Goal: Complete application form

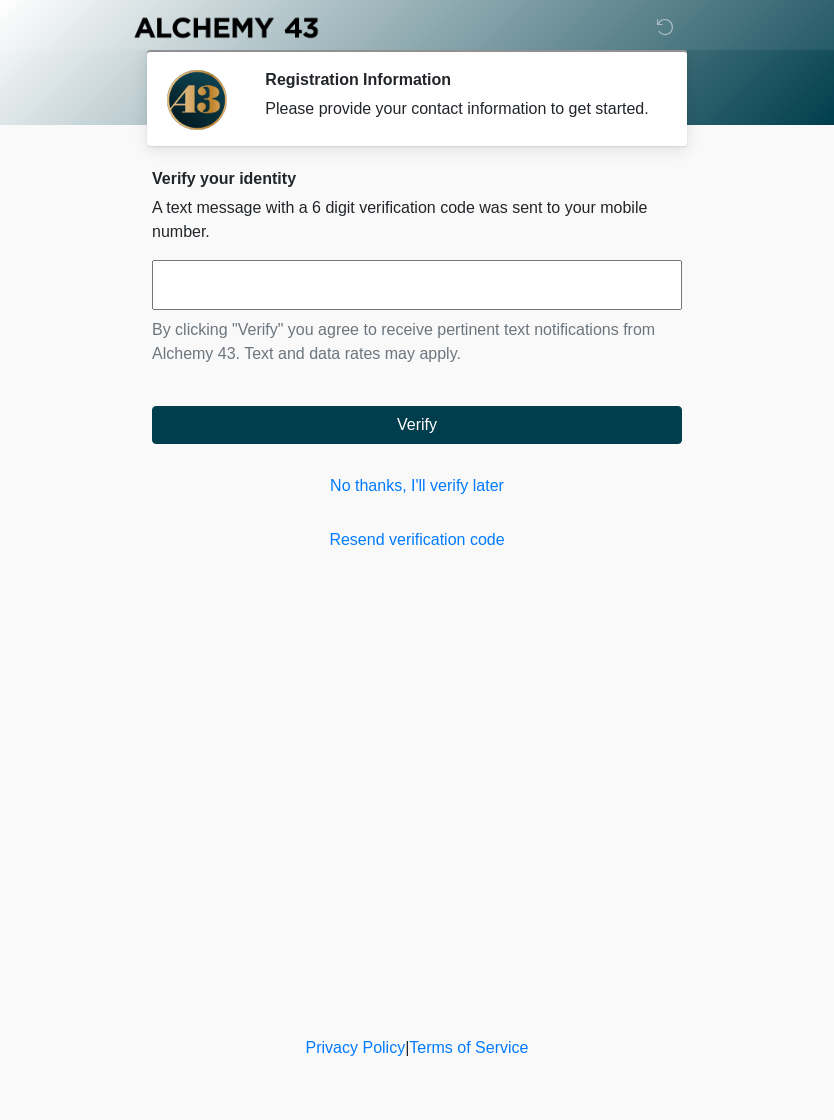
click at [398, 308] on input "text" at bounding box center [417, 285] width 530 height 50
type input "******"
click at [495, 443] on button "Verify" at bounding box center [417, 425] width 530 height 38
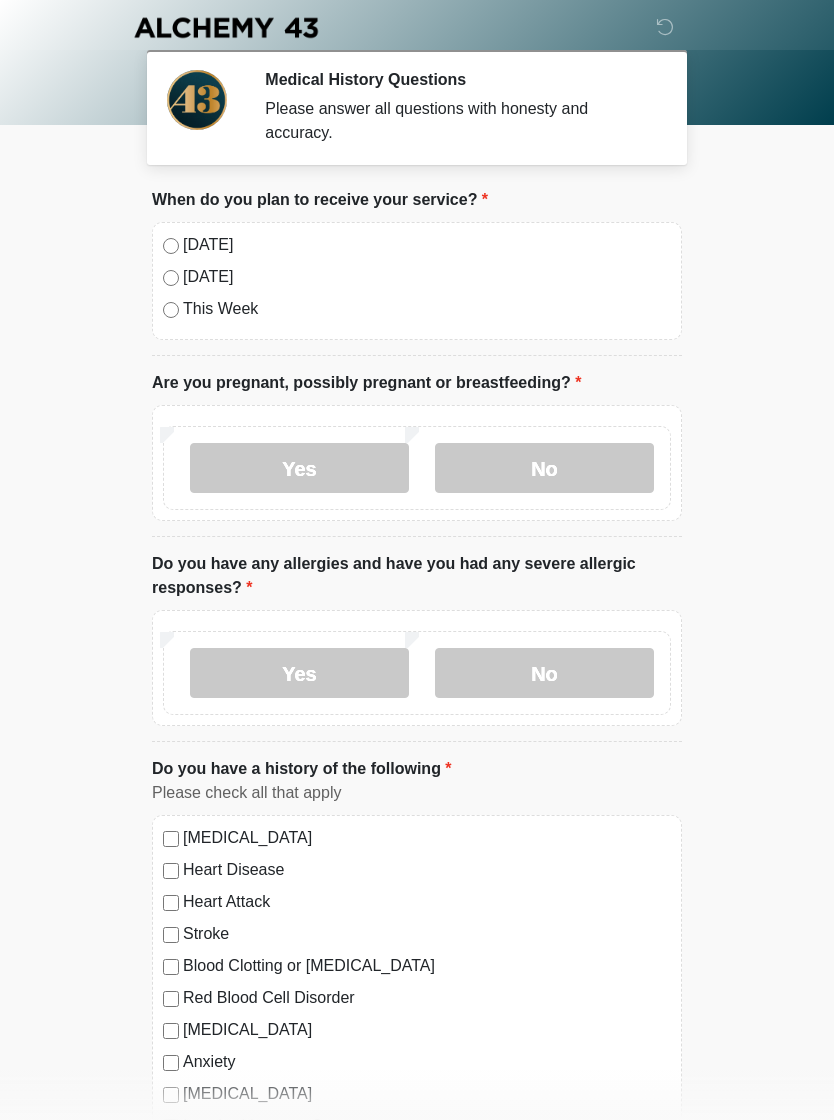
click at [192, 252] on label "[DATE]" at bounding box center [427, 245] width 488 height 24
click at [573, 467] on label "No" at bounding box center [544, 468] width 219 height 50
click at [579, 661] on label "No" at bounding box center [544, 673] width 219 height 50
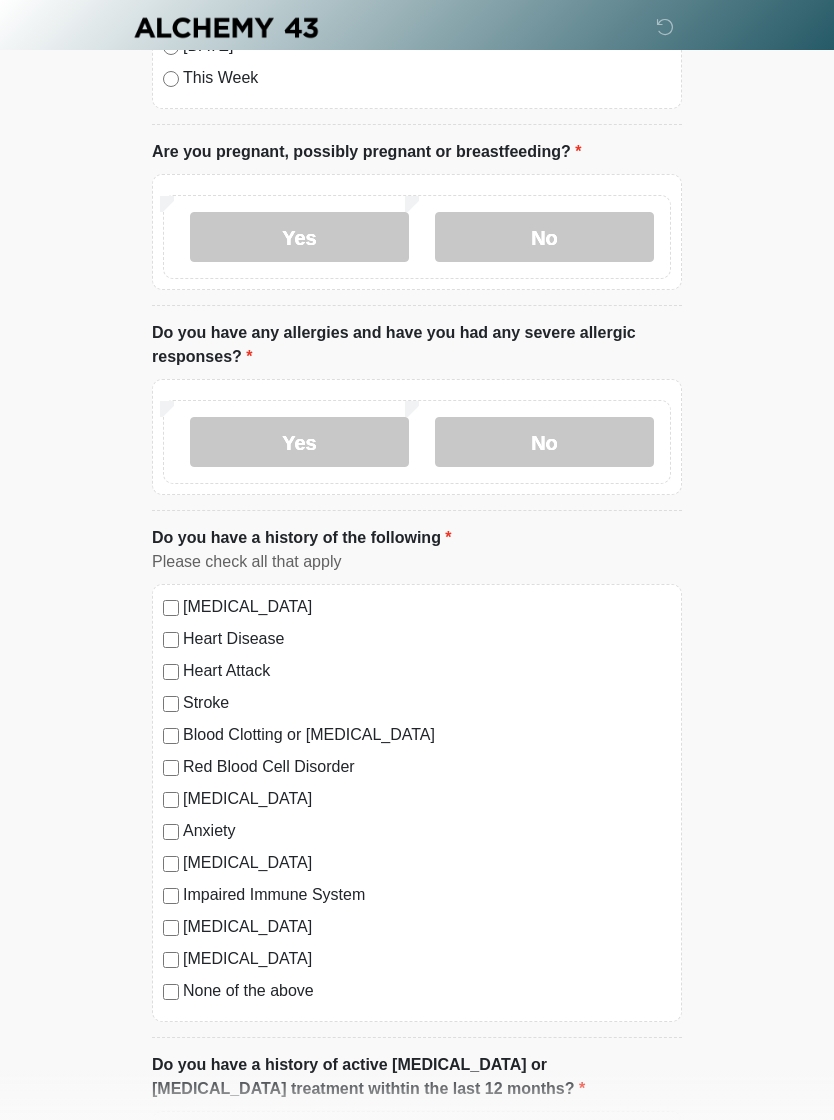
scroll to position [250, 0]
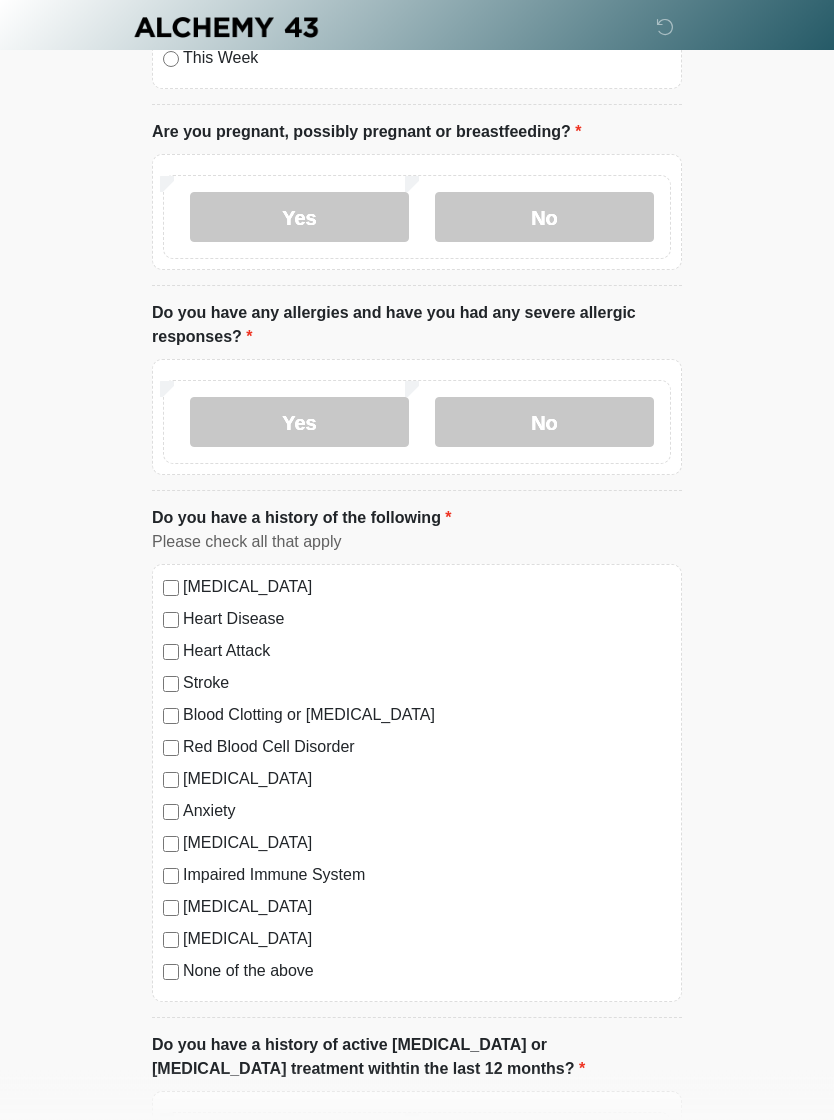
click at [288, 978] on label "None of the above" at bounding box center [427, 972] width 488 height 24
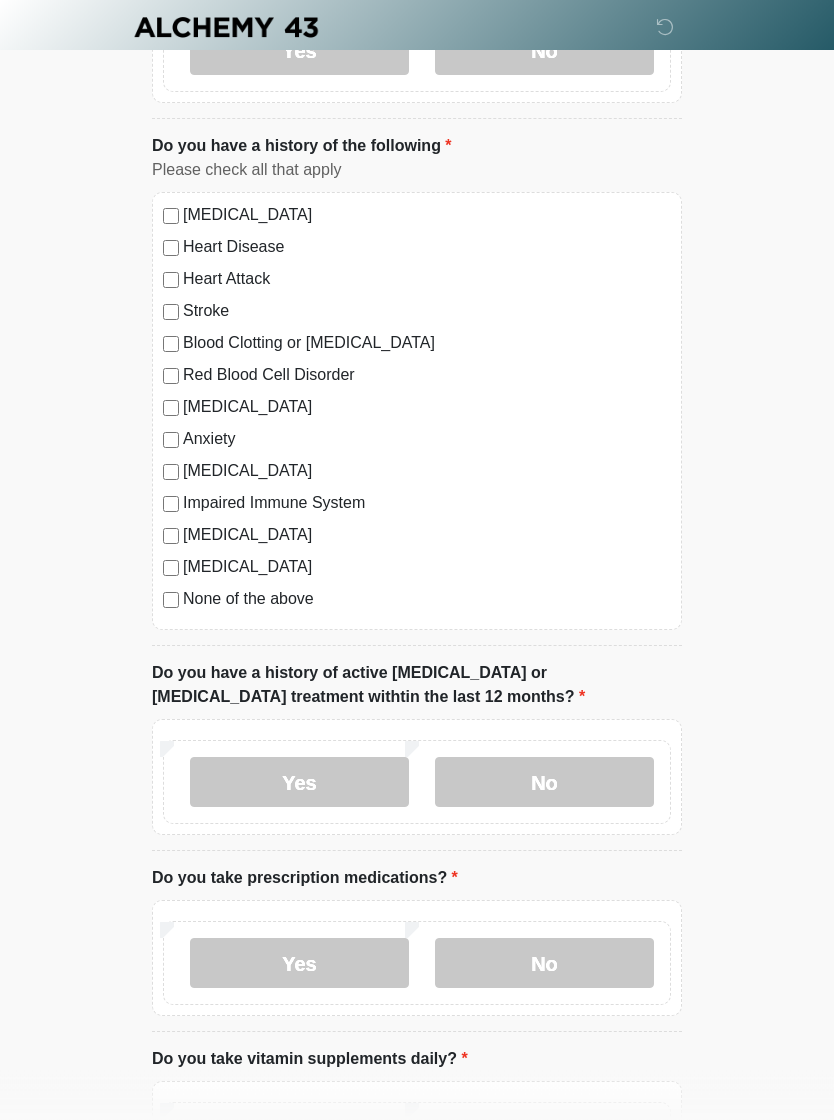
scroll to position [623, 0]
click at [573, 764] on label "No" at bounding box center [544, 782] width 219 height 50
click at [582, 948] on label "No" at bounding box center [544, 963] width 219 height 50
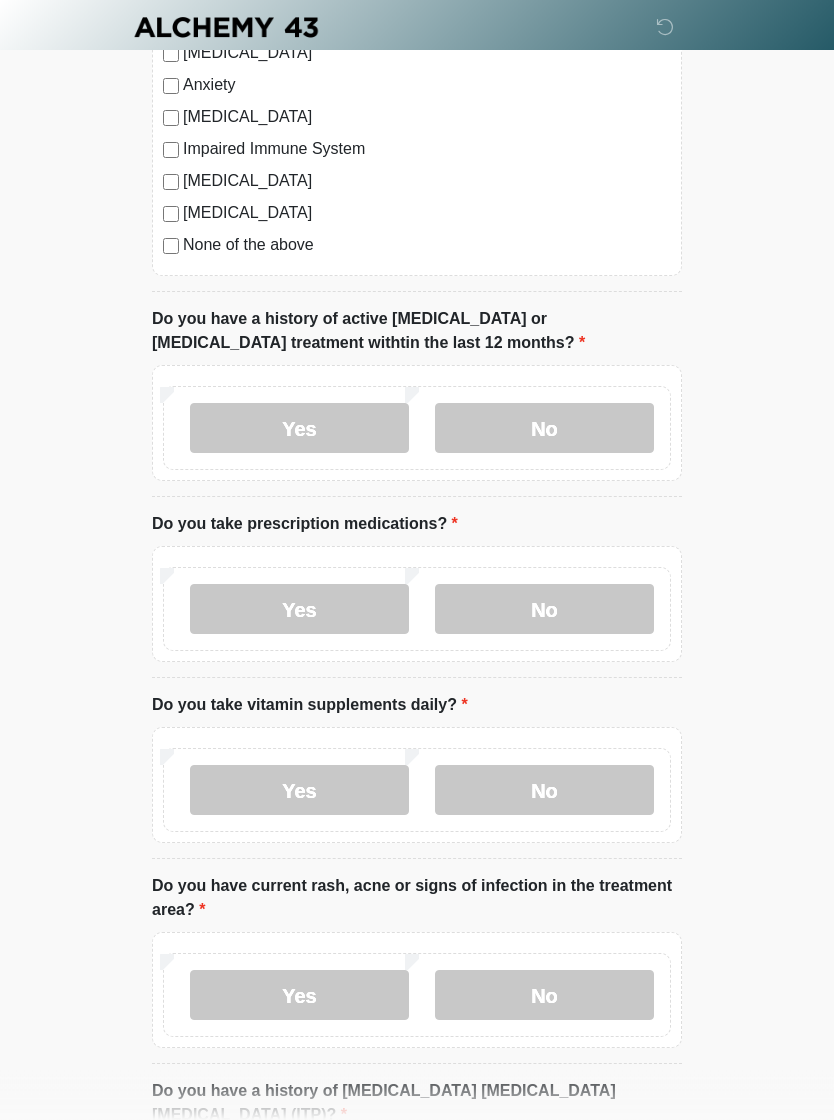
scroll to position [977, 0]
click at [601, 788] on label "No" at bounding box center [544, 790] width 219 height 50
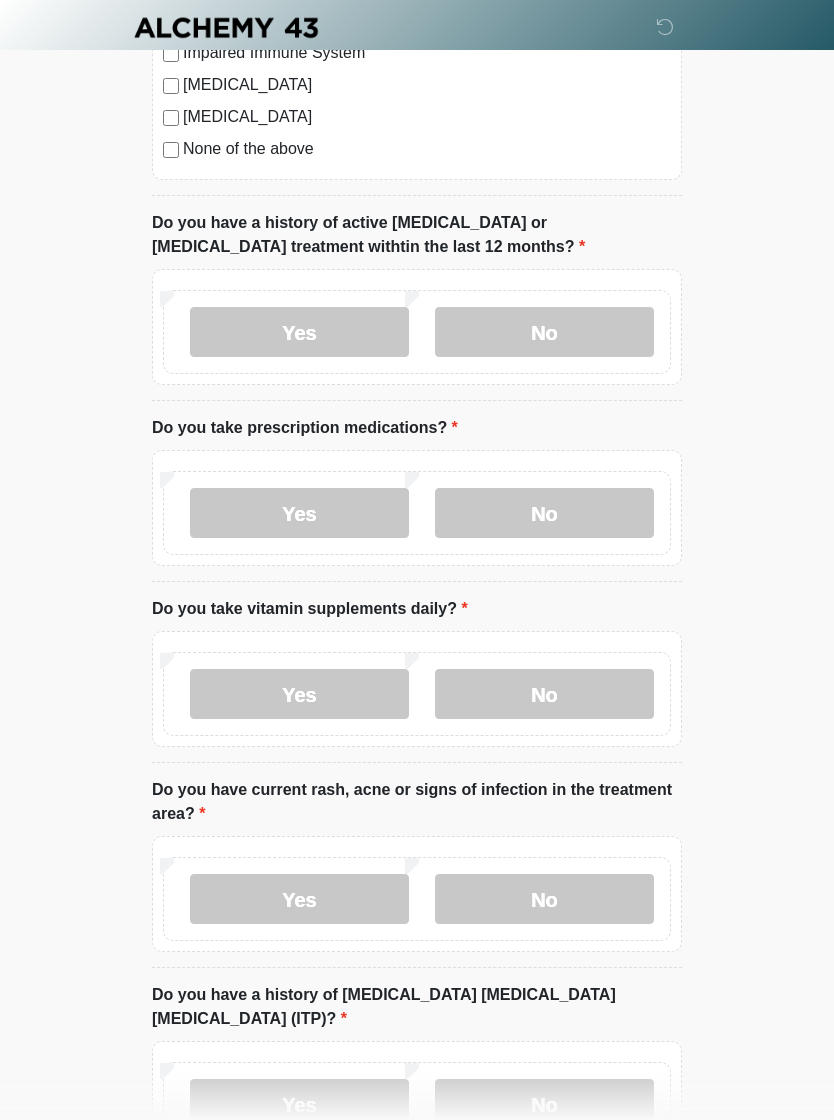
scroll to position [1164, 0]
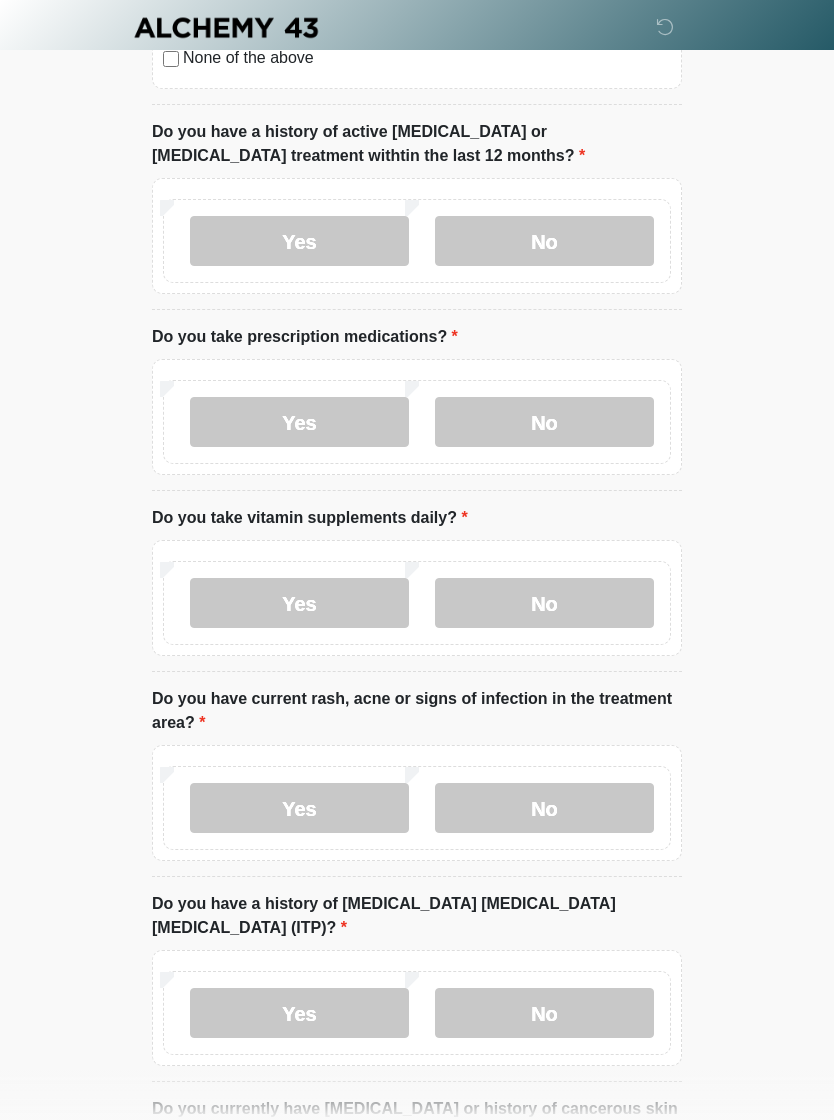
click at [605, 798] on label "No" at bounding box center [544, 808] width 219 height 50
click at [586, 988] on label "No" at bounding box center [544, 1013] width 219 height 50
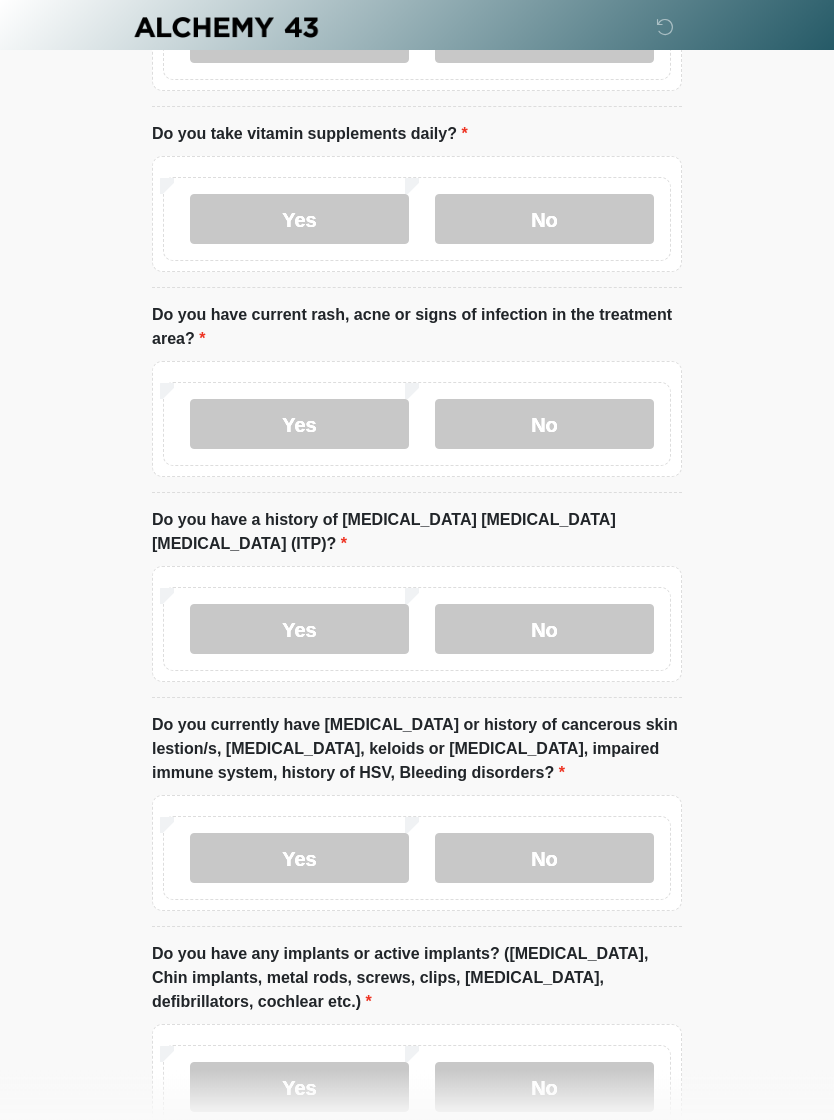
scroll to position [1586, 0]
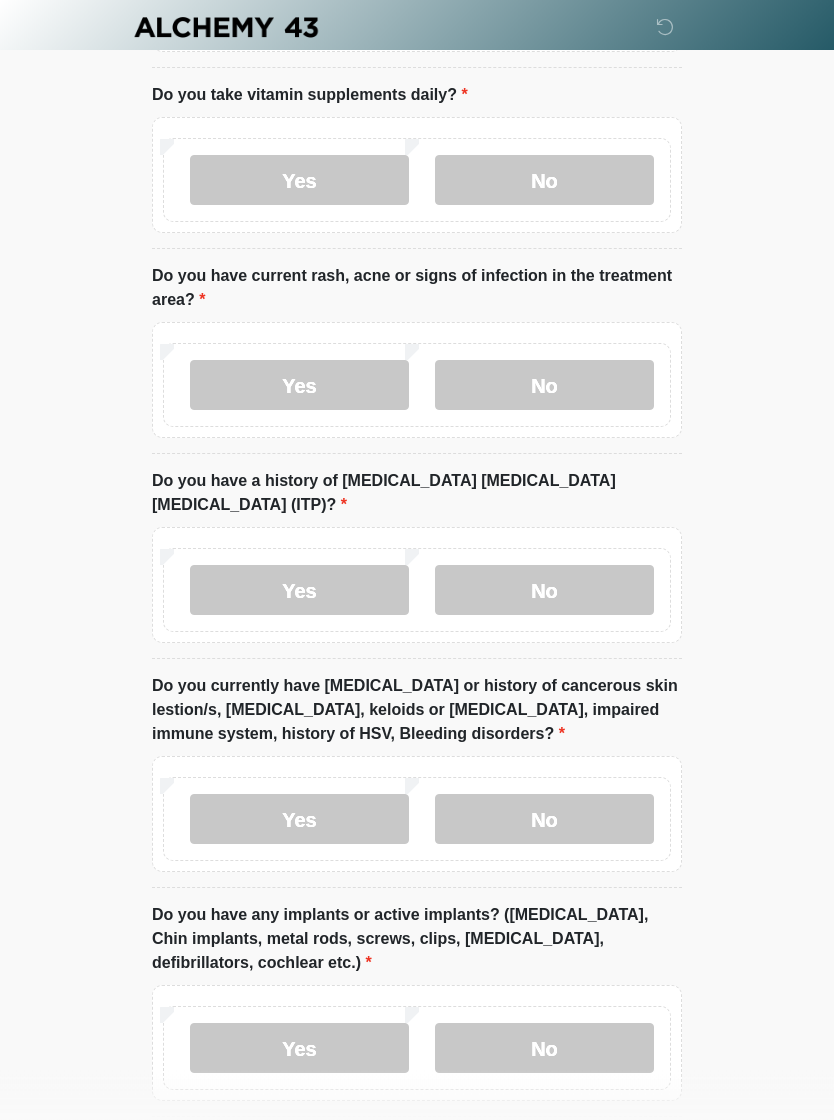
click at [575, 795] on label "No" at bounding box center [544, 820] width 219 height 50
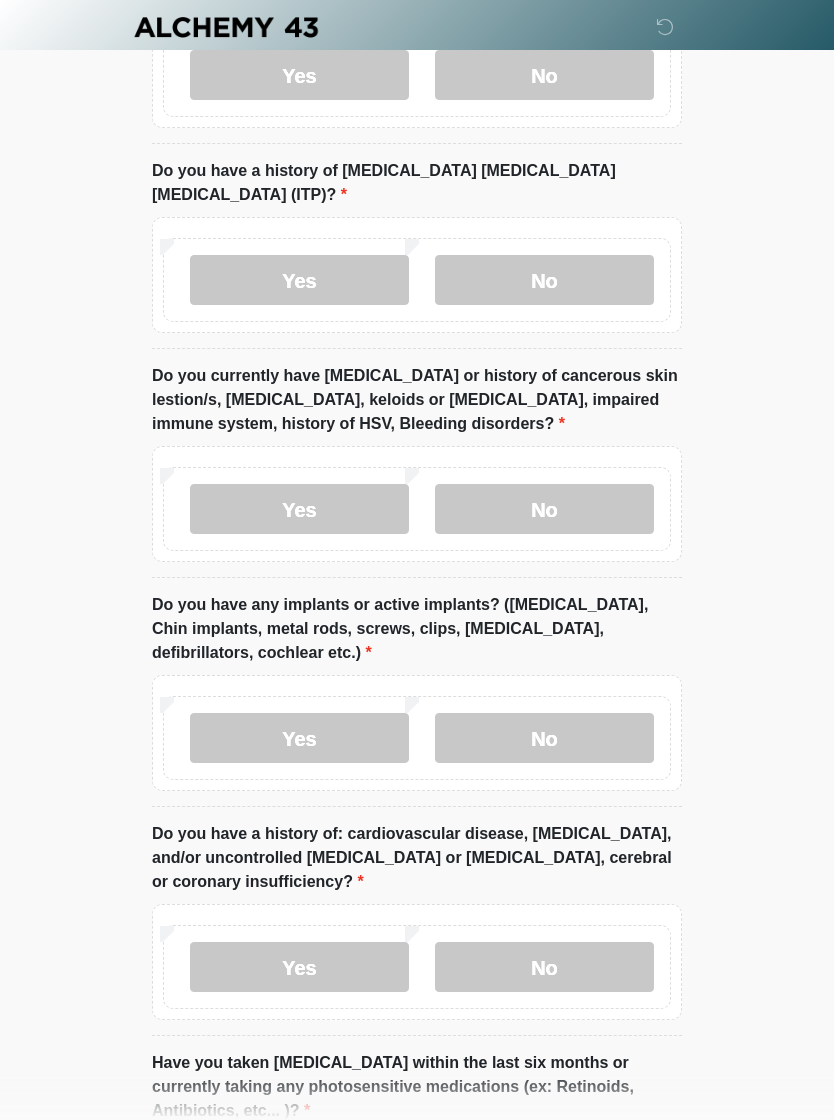
scroll to position [1897, 0]
click at [604, 713] on label "No" at bounding box center [544, 738] width 219 height 50
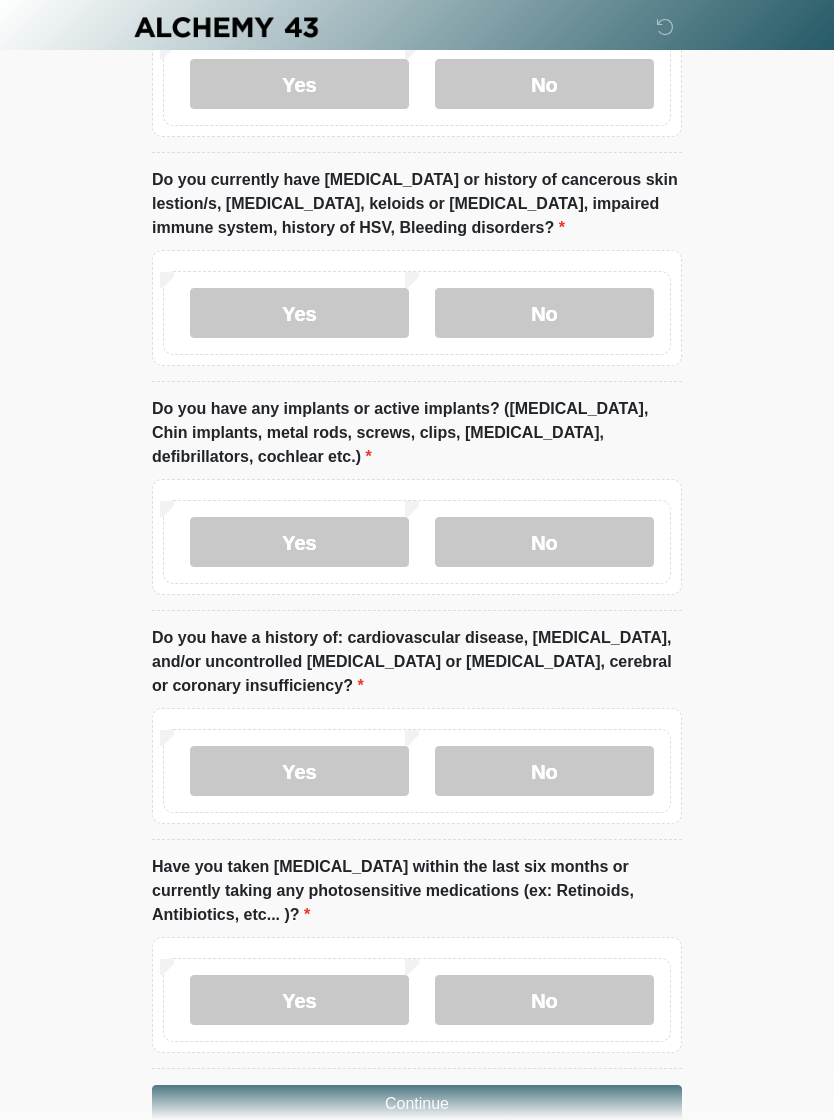
click at [587, 747] on label "No" at bounding box center [544, 772] width 219 height 50
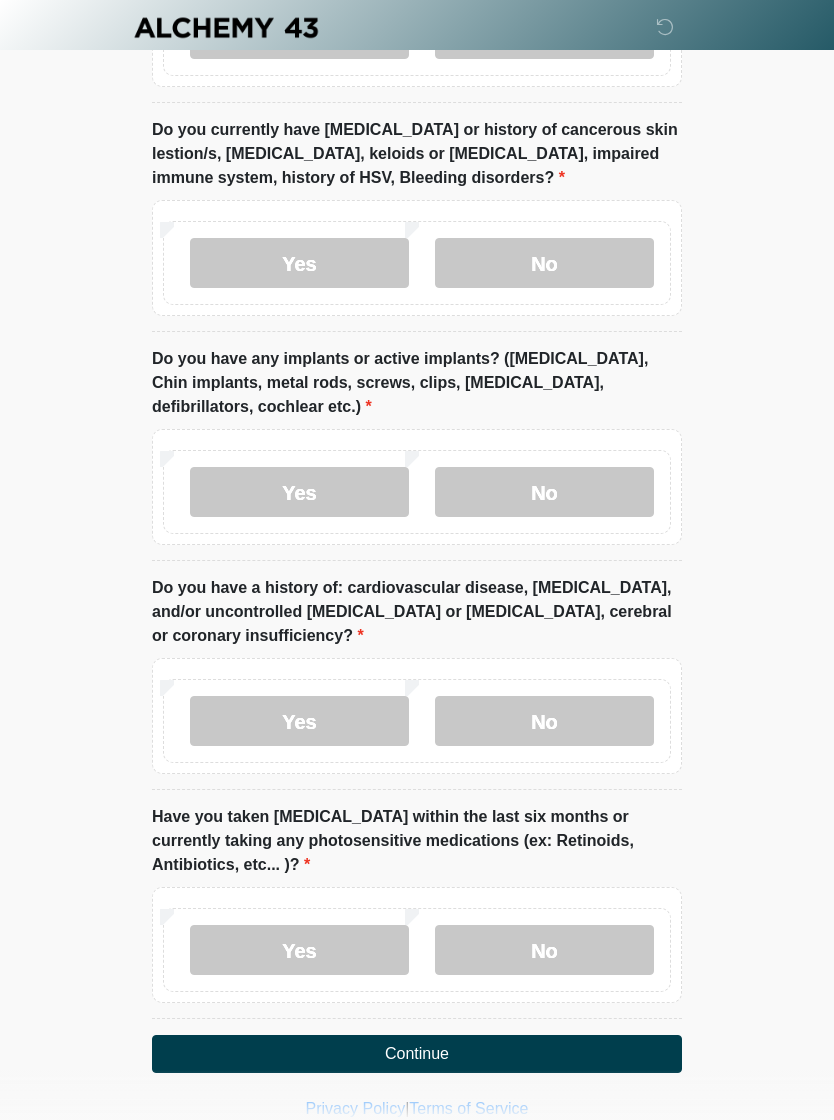
click at [583, 925] on label "No" at bounding box center [544, 950] width 219 height 50
click at [535, 1035] on button "Continue" at bounding box center [417, 1054] width 530 height 38
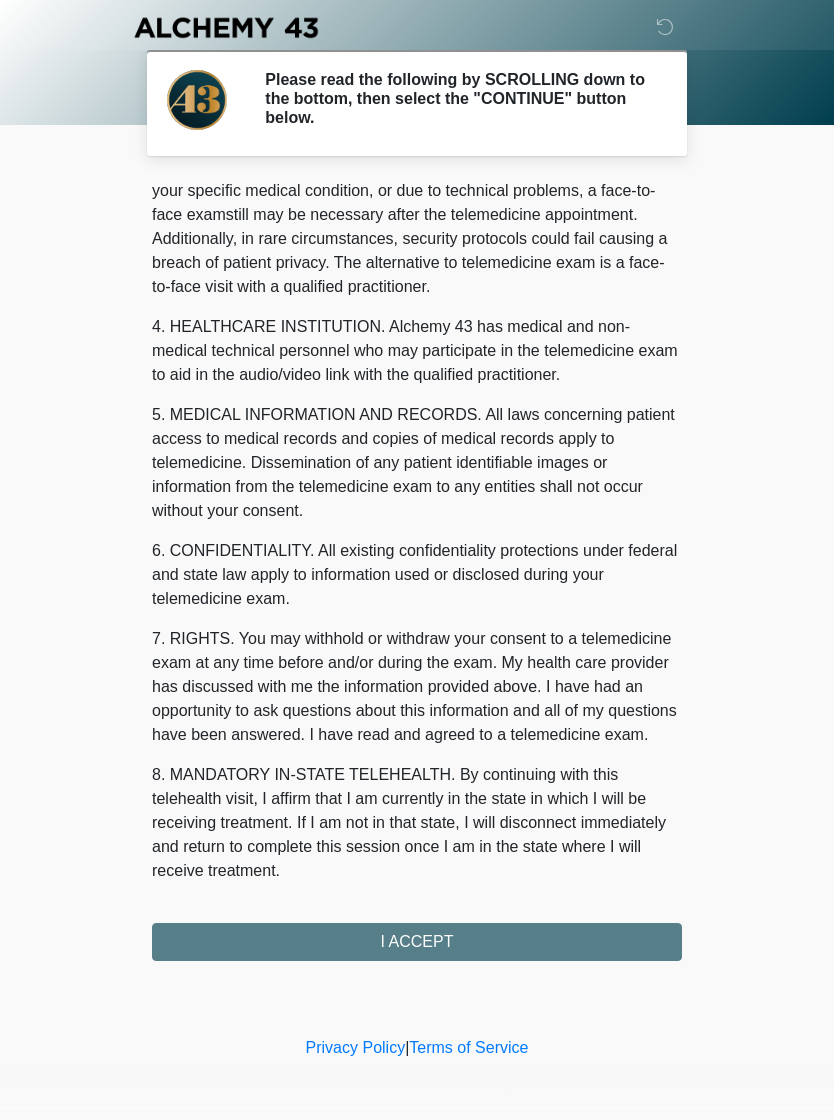
scroll to position [440, 0]
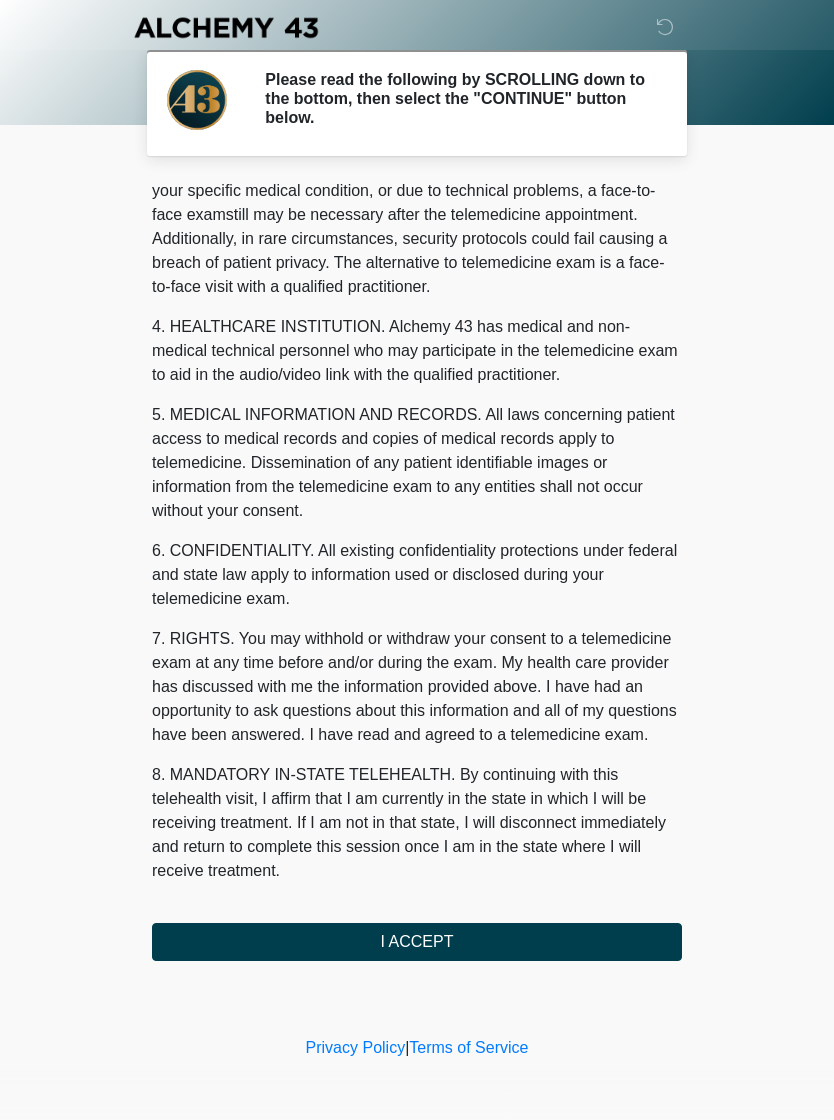
click at [496, 945] on button "I ACCEPT" at bounding box center [417, 942] width 530 height 38
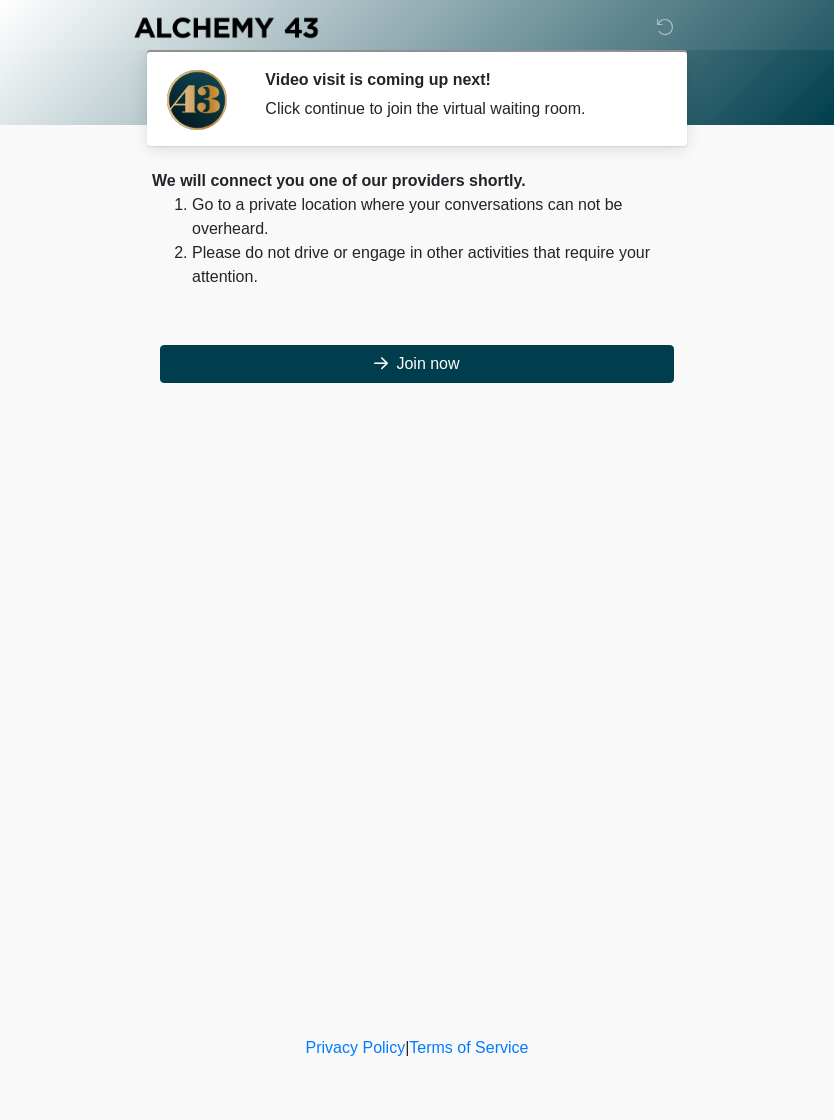
click at [487, 380] on button "Join now" at bounding box center [417, 364] width 514 height 38
